Goal: Task Accomplishment & Management: Manage account settings

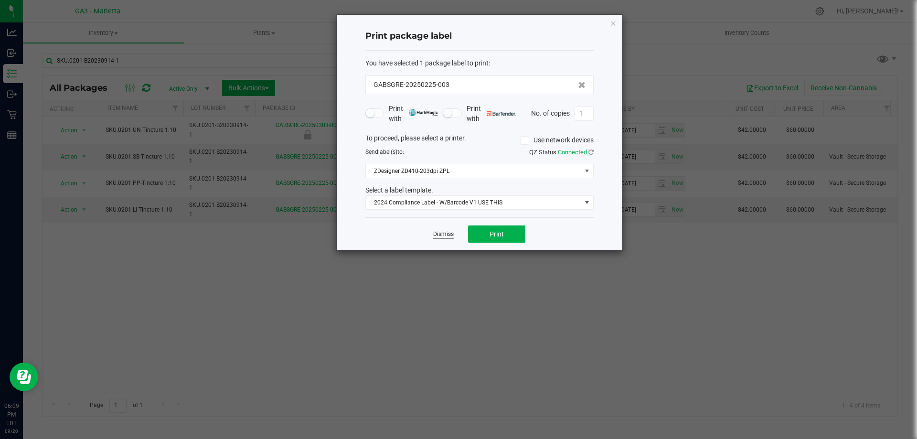
click at [438, 231] on link "Dismiss" at bounding box center [443, 234] width 21 height 8
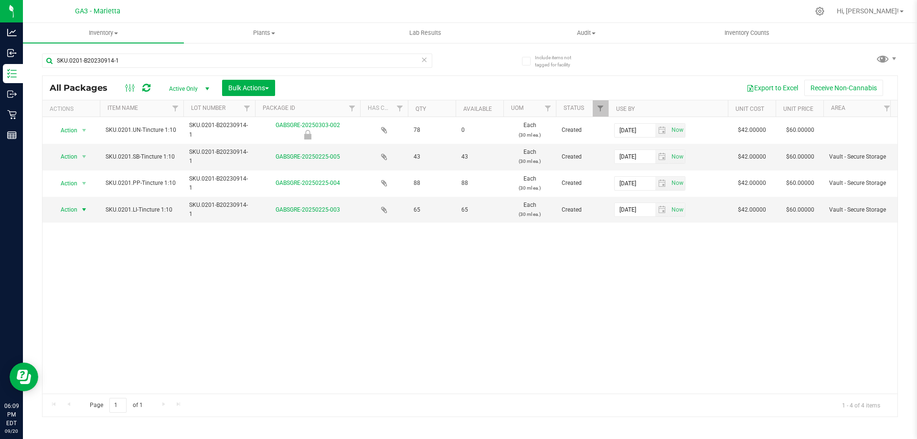
click at [210, 259] on div "Action Action Edit attributes Global inventory Locate package Mark as sample Pa…" at bounding box center [470, 255] width 855 height 277
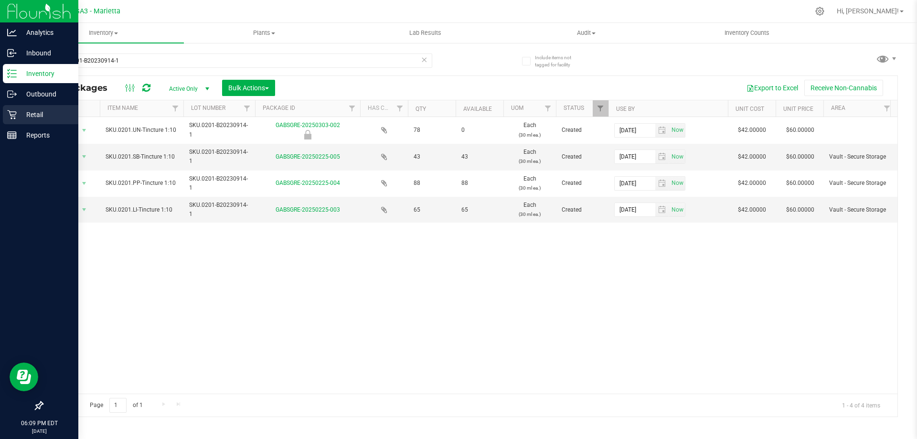
click at [10, 114] on icon at bounding box center [12, 115] width 10 height 10
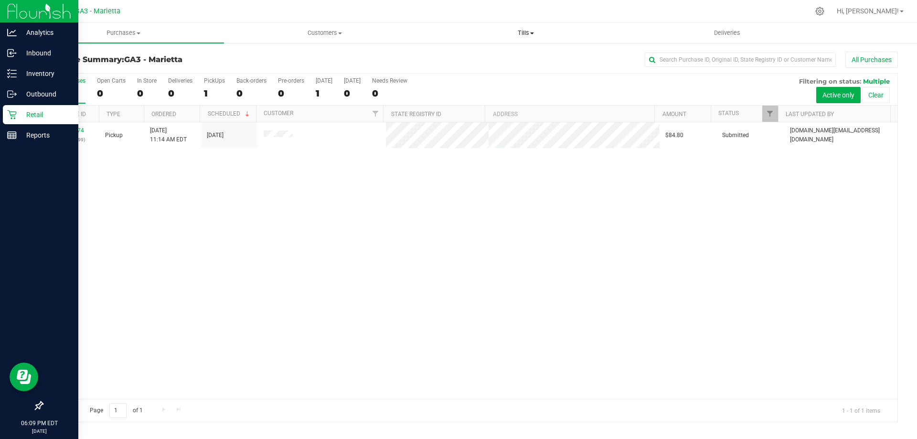
click at [537, 33] on span "Tills" at bounding box center [526, 33] width 200 height 9
click at [520, 63] on li "Manage tills" at bounding box center [525, 57] width 201 height 11
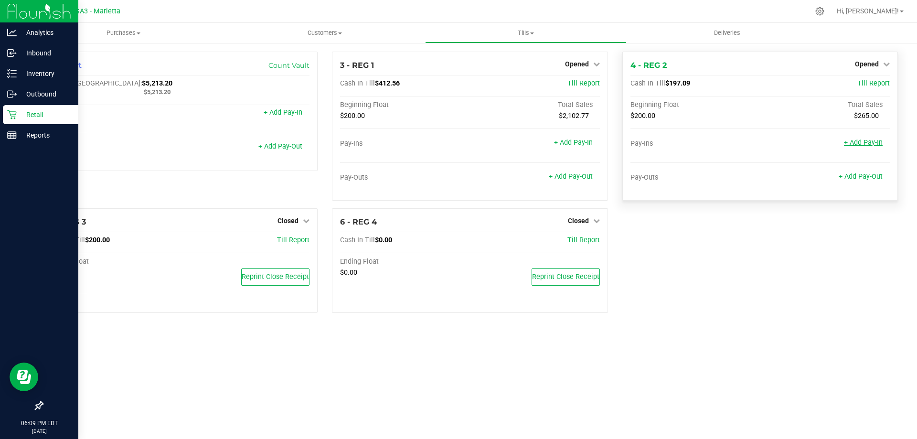
click at [876, 147] on link "+ Add Pay-In" at bounding box center [863, 143] width 39 height 8
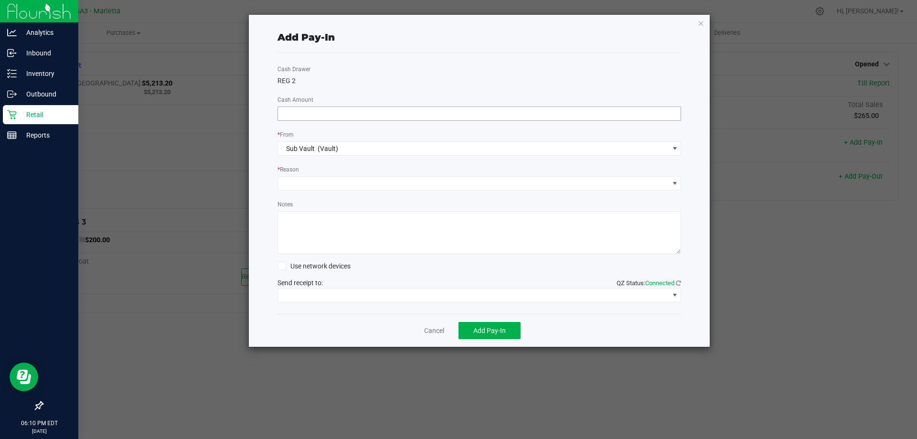
click at [556, 113] on input at bounding box center [479, 113] width 403 height 13
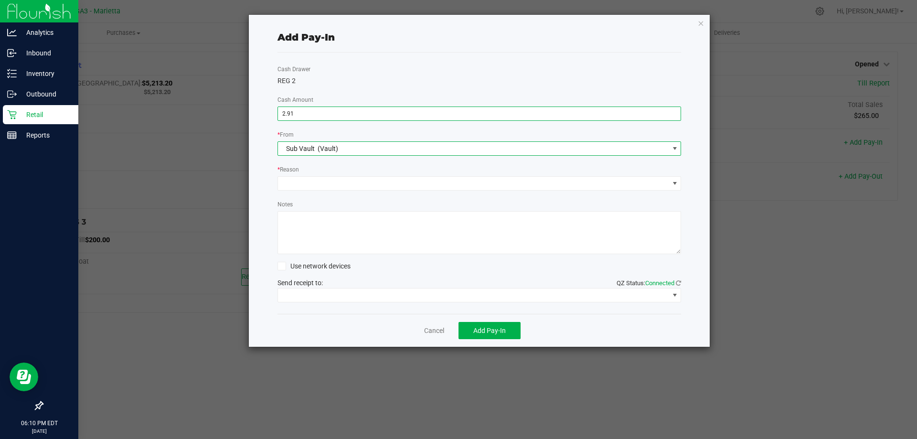
type input "$2.91"
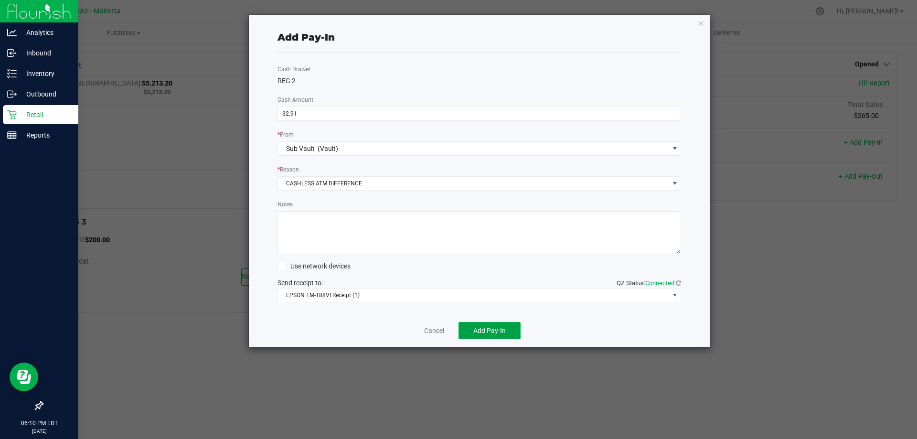
click at [507, 333] on button "Add Pay-In" at bounding box center [490, 330] width 62 height 17
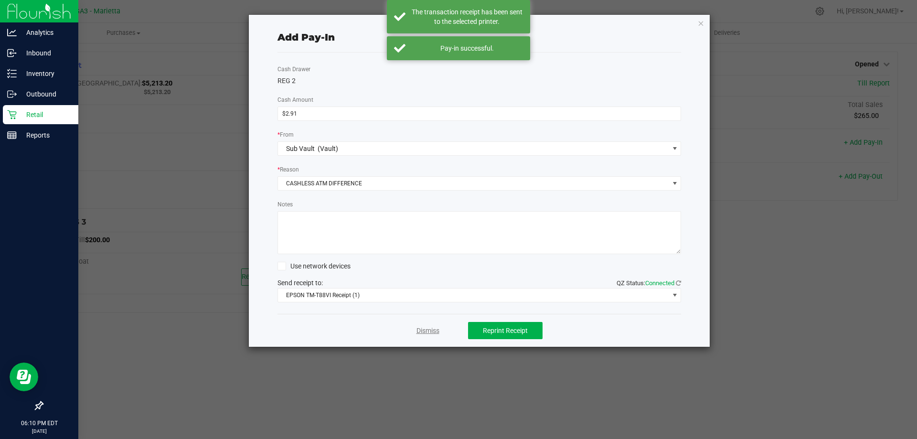
click at [427, 333] on link "Dismiss" at bounding box center [428, 331] width 23 height 10
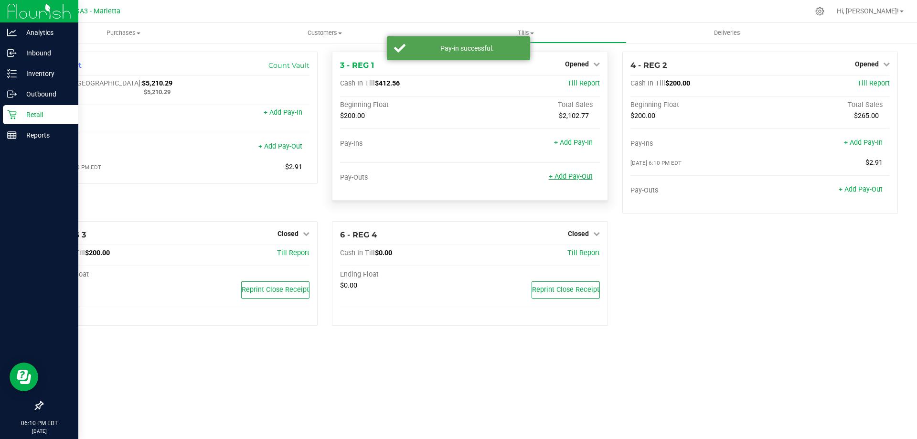
click at [573, 180] on link "+ Add Pay-Out" at bounding box center [571, 176] width 44 height 8
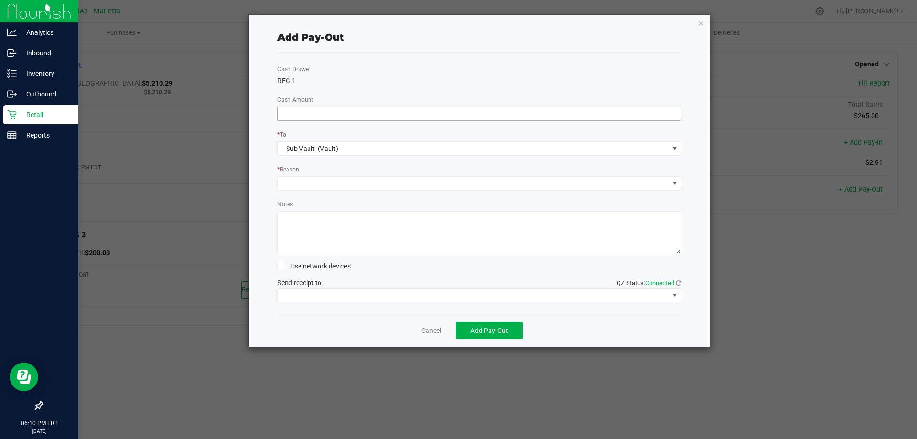
click at [571, 110] on input at bounding box center [479, 113] width 403 height 13
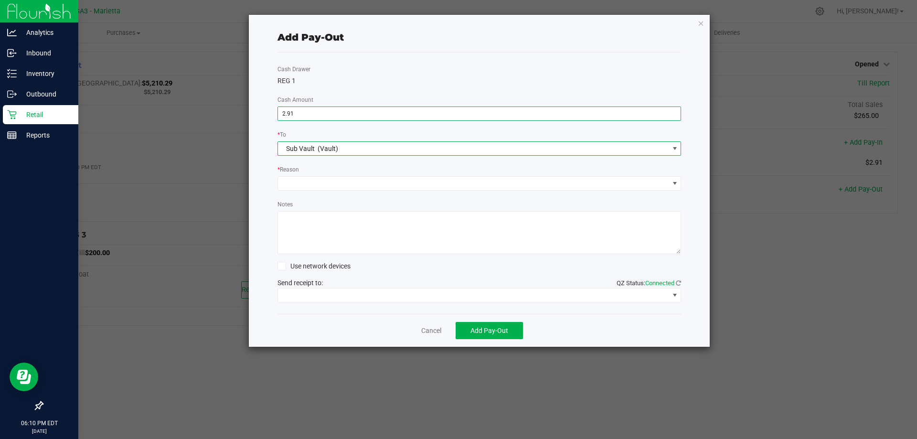
type input "$2.91"
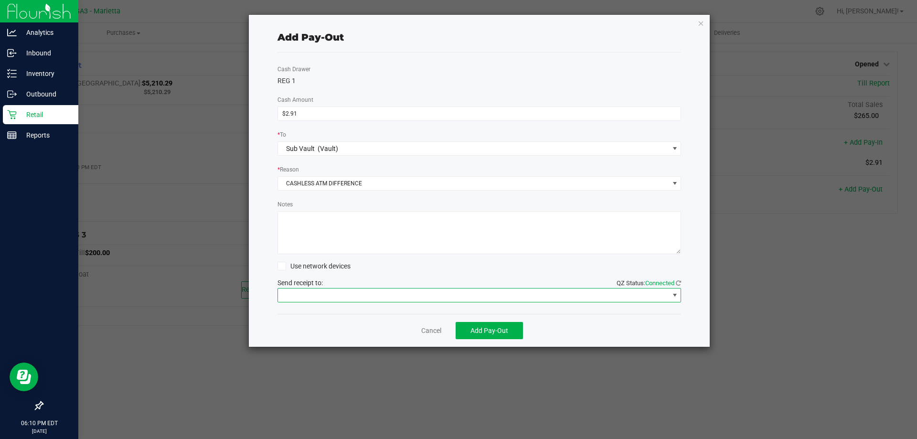
click at [576, 297] on span at bounding box center [473, 295] width 391 height 13
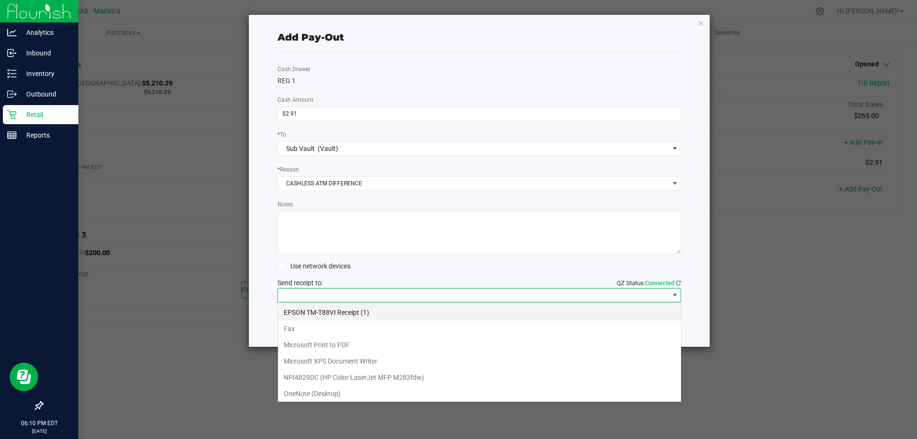
scroll to position [14, 404]
click at [563, 314] on \(1\) "EPSON TM-T88VI Receipt (1)" at bounding box center [479, 312] width 403 height 16
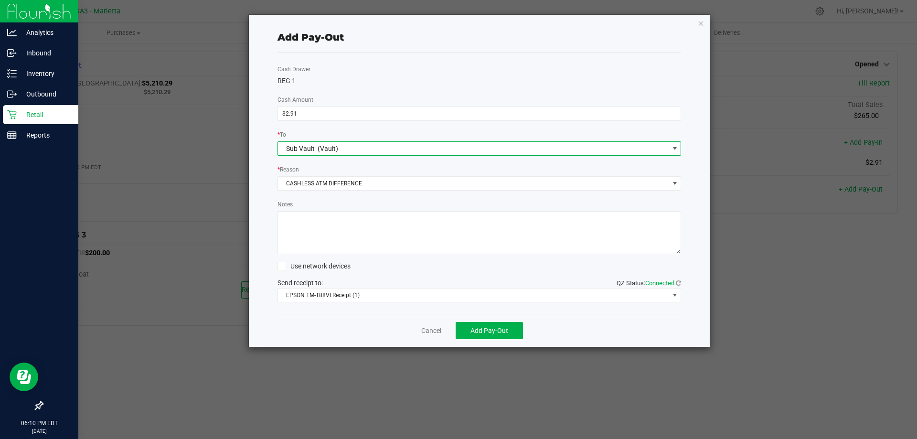
click at [545, 147] on span "Sub Vault (Vault)" at bounding box center [473, 148] width 391 height 13
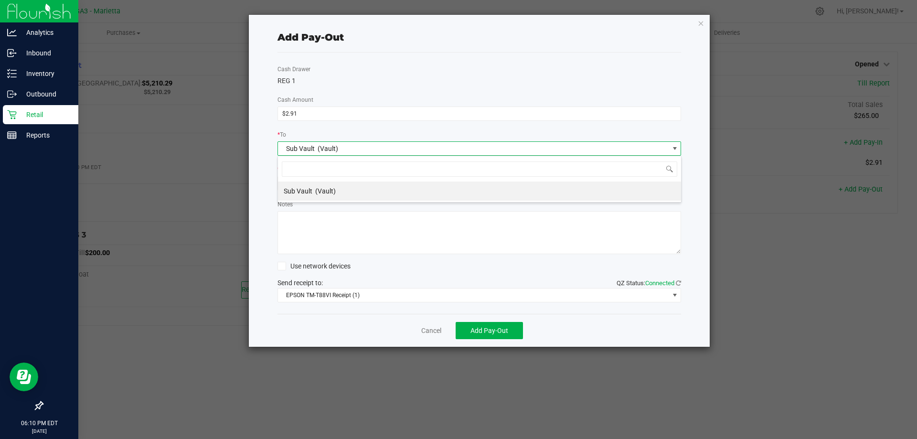
click at [545, 147] on span "Sub Vault (Vault)" at bounding box center [473, 148] width 391 height 13
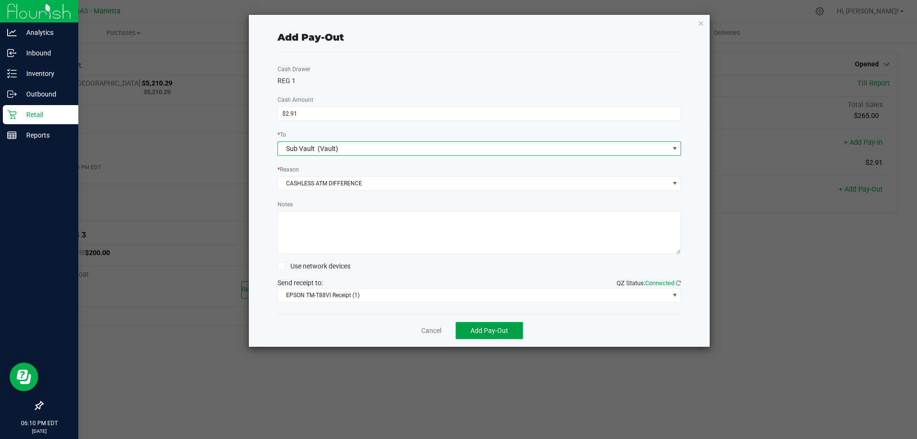
click at [495, 327] on span "Add Pay-Out" at bounding box center [489, 331] width 38 height 8
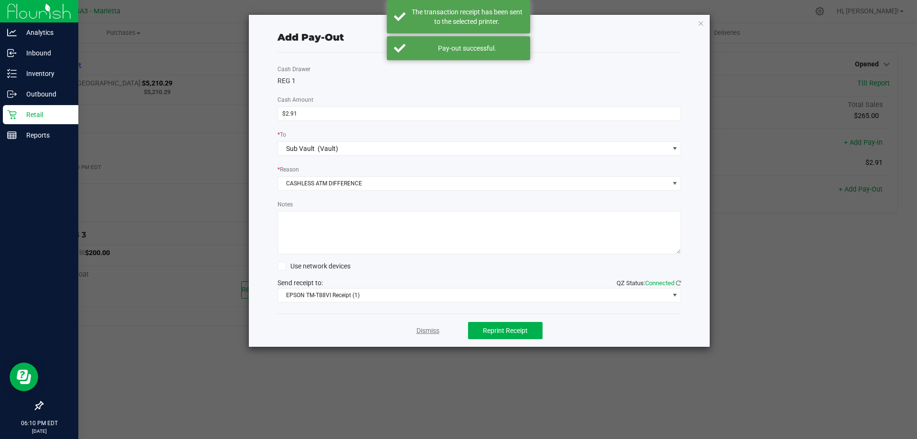
click at [426, 329] on link "Dismiss" at bounding box center [428, 331] width 23 height 10
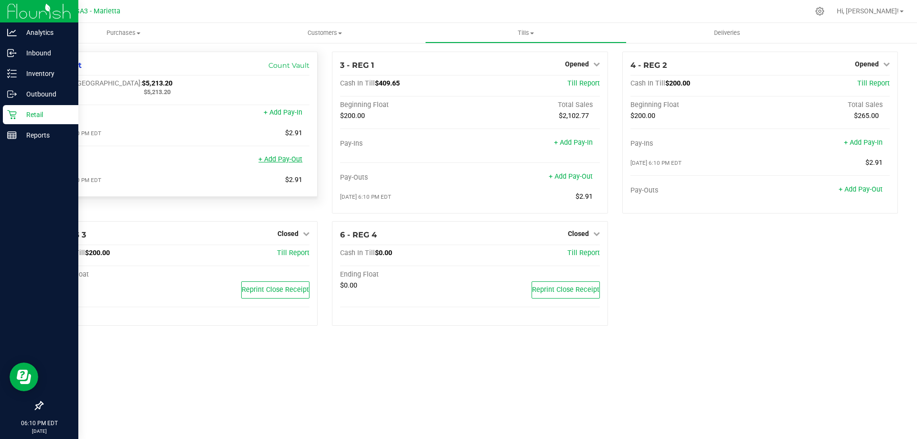
click at [279, 157] on link "+ Add Pay-Out" at bounding box center [280, 159] width 44 height 8
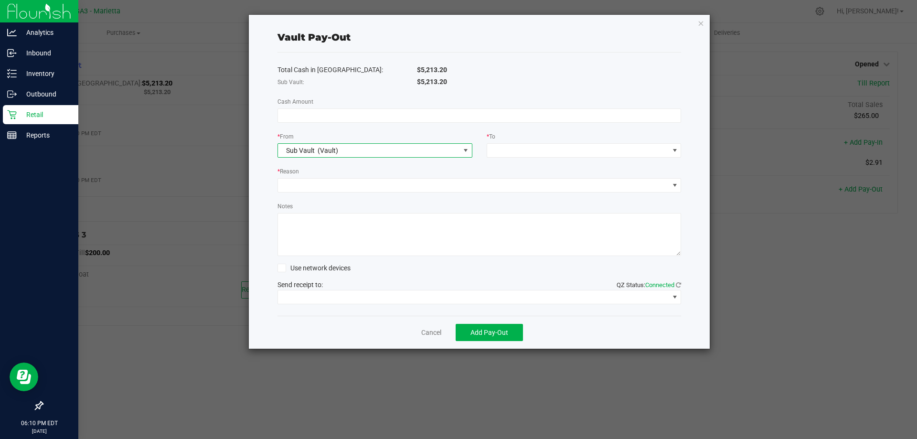
click at [375, 147] on span "Sub Vault (Vault)" at bounding box center [369, 150] width 182 height 13
click at [568, 150] on span at bounding box center [578, 150] width 182 height 13
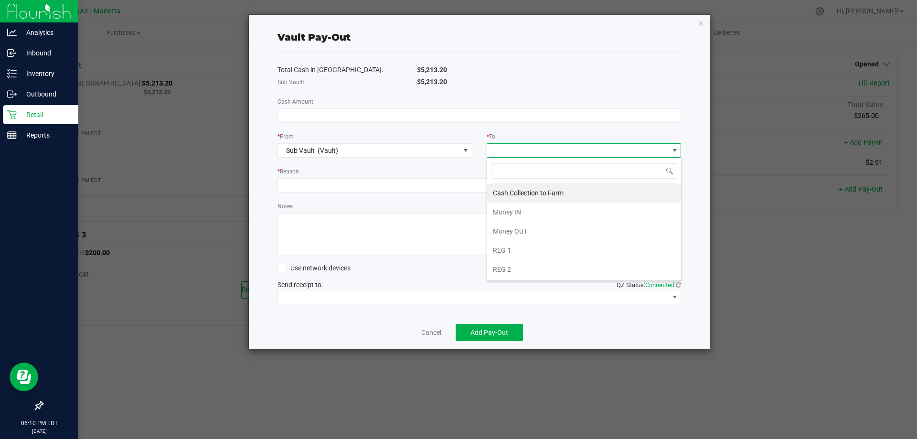
click at [568, 150] on span at bounding box center [578, 150] width 182 height 13
click at [430, 331] on link "Cancel" at bounding box center [431, 333] width 20 height 10
